Goal: Find specific page/section: Locate a particular part of the current website

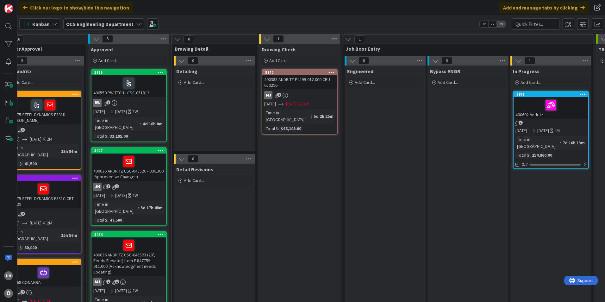
scroll to position [0, 464]
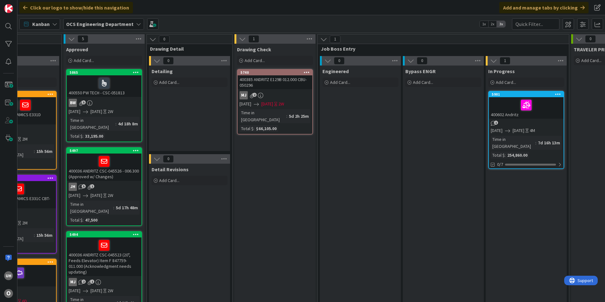
click at [507, 126] on link "5901 400602 Andritz 1 [DATE] [DATE] 4M Time in [GEOGRAPHIC_DATA] : 7d 16h 13m T…" at bounding box center [527, 130] width 76 height 78
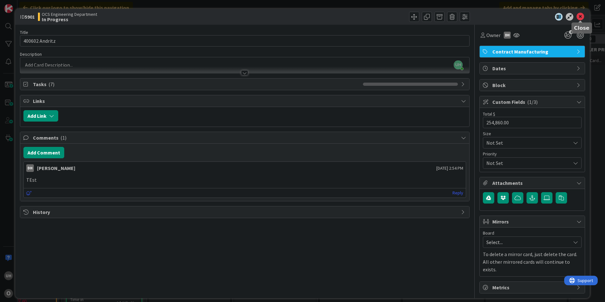
click at [582, 17] on icon at bounding box center [581, 17] width 8 height 8
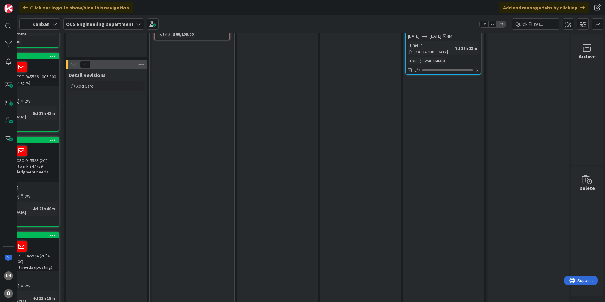
scroll to position [0, 552]
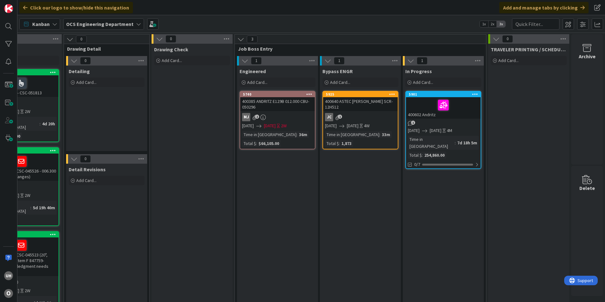
scroll to position [0, 552]
click at [288, 113] on div "MJ 2" at bounding box center [277, 117] width 75 height 8
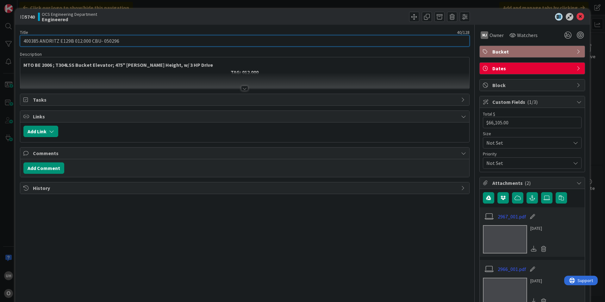
drag, startPoint x: 91, startPoint y: 42, endPoint x: 121, endPoint y: 41, distance: 30.7
click at [121, 41] on input "400385 ANDRITZ E129B 012.000 CBU- 050296" at bounding box center [245, 40] width 450 height 11
